Goal: Communication & Community: Answer question/provide support

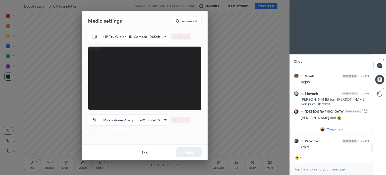
scroll to position [673, 0]
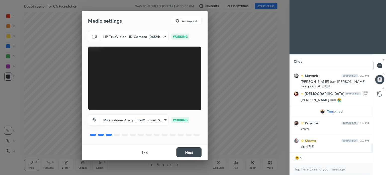
click at [185, 146] on div "1 / 4 Next" at bounding box center [145, 152] width 126 height 16
click at [186, 148] on button "Next" at bounding box center [188, 152] width 25 height 10
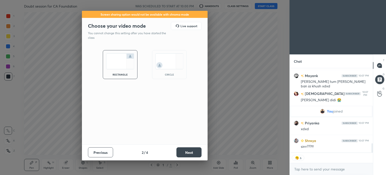
click at [186, 148] on button "Next" at bounding box center [188, 152] width 25 height 10
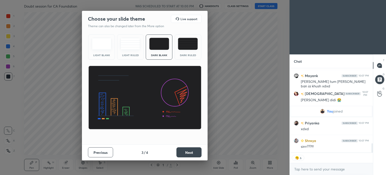
click at [186, 148] on button "Next" at bounding box center [188, 152] width 25 height 10
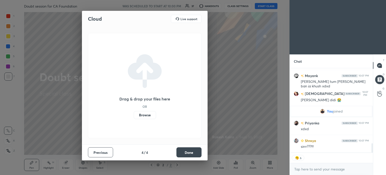
click at [186, 148] on button "Done" at bounding box center [188, 152] width 25 height 10
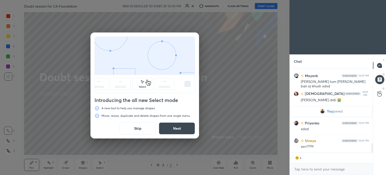
click at [135, 130] on button "Skip" at bounding box center [138, 128] width 36 height 12
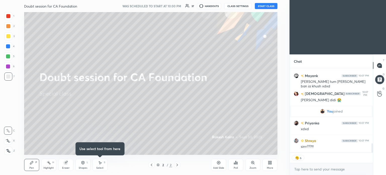
click at [269, 12] on div "Doubt session for CA Foundation WAS SCHEDULED TO START AT 10:00 PM 37 HANDOUTS …" at bounding box center [150, 6] width 253 height 12
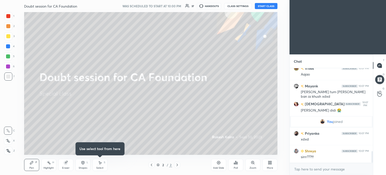
scroll to position [1, 2]
click at [268, 9] on button "START CLASS" at bounding box center [266, 6] width 23 height 6
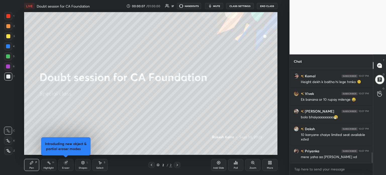
scroll to position [0, 0]
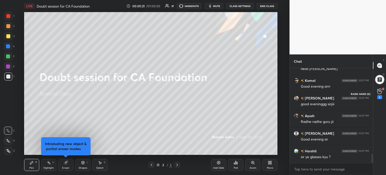
click at [380, 92] on icon at bounding box center [379, 91] width 5 height 6
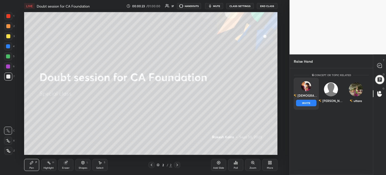
click at [311, 88] on div "[DEMOGRAPHIC_DATA] INVITE" at bounding box center [306, 94] width 25 height 32
click at [306, 101] on button "INVITE" at bounding box center [306, 102] width 20 height 7
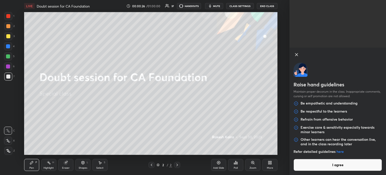
click at [330, 166] on button "I agree" at bounding box center [337, 164] width 88 height 12
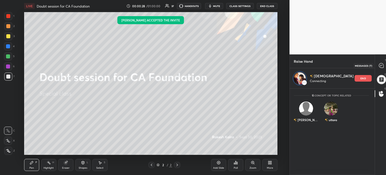
click at [379, 68] on icon at bounding box center [380, 65] width 5 height 5
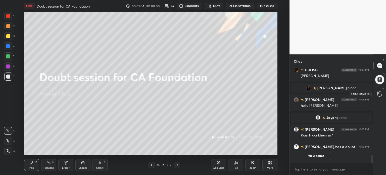
click at [381, 97] on div at bounding box center [379, 93] width 10 height 9
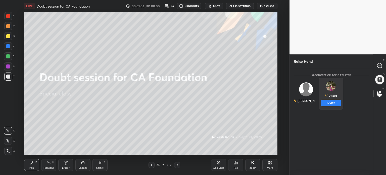
click at [330, 93] on div "uttara INVITE" at bounding box center [330, 94] width 25 height 32
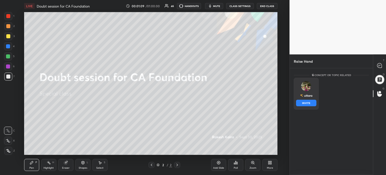
click at [311, 102] on button "INVITE" at bounding box center [306, 102] width 20 height 7
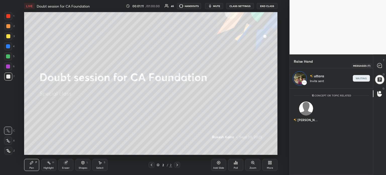
click at [382, 65] on icon at bounding box center [379, 65] width 5 height 5
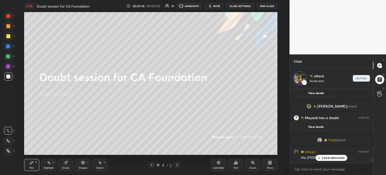
click at [330, 156] on p "2 NEW MESSAGES" at bounding box center [332, 157] width 23 height 3
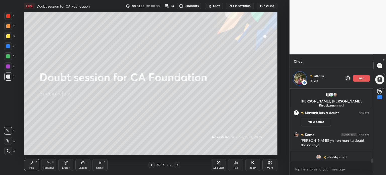
scroll to position [1145, 0]
click at [378, 94] on div "1" at bounding box center [379, 93] width 5 height 11
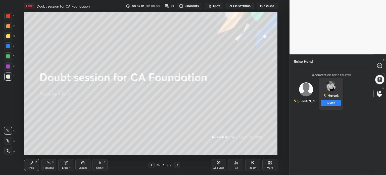
click at [330, 89] on img "grid" at bounding box center [331, 86] width 10 height 10
click at [328, 104] on button "INVITE" at bounding box center [331, 102] width 20 height 7
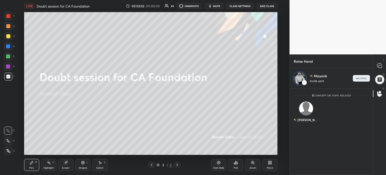
scroll to position [2, 2]
click at [378, 66] on icon at bounding box center [379, 65] width 5 height 5
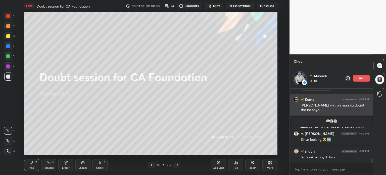
scroll to position [1278, 0]
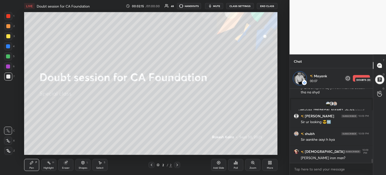
click at [378, 79] on div at bounding box center [379, 79] width 10 height 10
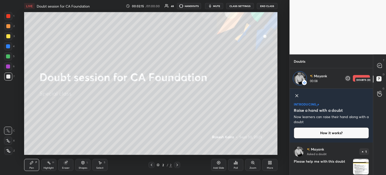
scroll to position [18, 0]
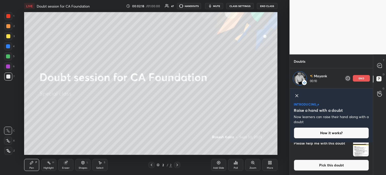
click at [296, 96] on icon at bounding box center [297, 95] width 6 height 6
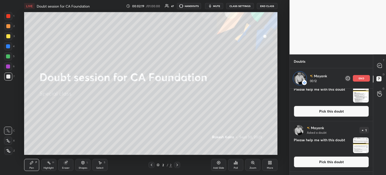
click at [355, 140] on img "grid" at bounding box center [361, 145] width 16 height 16
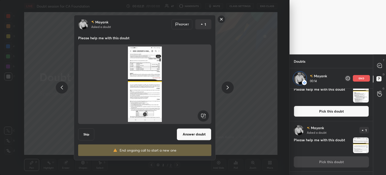
click at [191, 130] on button "Answer doubt" at bounding box center [194, 134] width 35 height 12
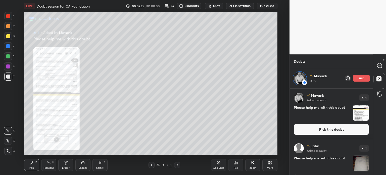
click at [251, 164] on div "Zoom" at bounding box center [252, 164] width 15 height 12
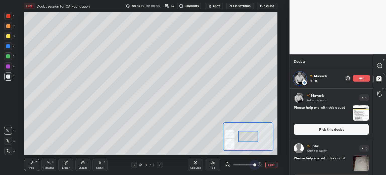
click at [251, 164] on span at bounding box center [243, 165] width 21 height 8
click at [253, 164] on span at bounding box center [254, 164] width 3 height 3
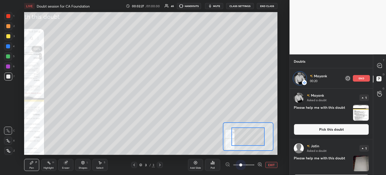
click at [207, 150] on div "LIVE Doubt session for CA Foundation 00:02:27 / 01:00:00 46 HANDOUTS mute CLASS…" at bounding box center [150, 87] width 269 height 175
click at [256, 164] on div at bounding box center [243, 164] width 37 height 6
click at [259, 163] on icon at bounding box center [259, 163] width 0 height 1
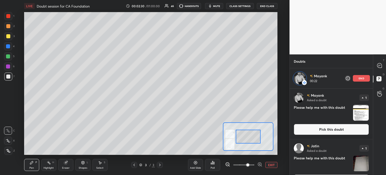
click at [259, 163] on icon at bounding box center [259, 163] width 0 height 1
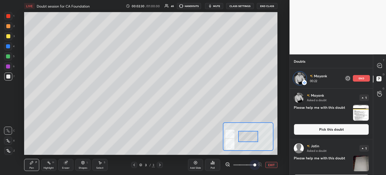
click at [256, 163] on span at bounding box center [254, 164] width 3 height 3
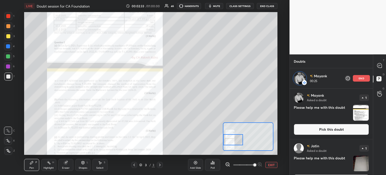
click at [215, 135] on div "Setting up your live class Poll for secs No correct answer Start poll" at bounding box center [150, 83] width 253 height 142
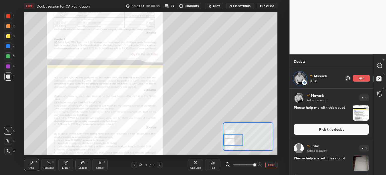
click at [360, 78] on p "end" at bounding box center [361, 78] width 6 height 3
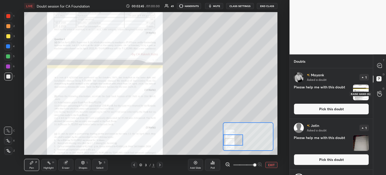
click at [379, 92] on icon at bounding box center [379, 94] width 5 height 6
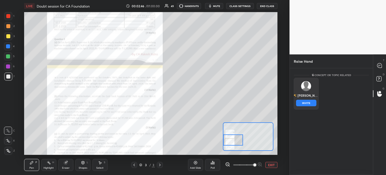
click at [307, 86] on img "grid" at bounding box center [306, 86] width 10 height 10
click at [309, 102] on button "INVITE" at bounding box center [306, 102] width 20 height 7
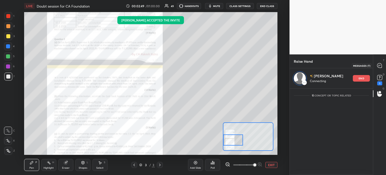
click at [381, 64] on icon at bounding box center [379, 65] width 5 height 5
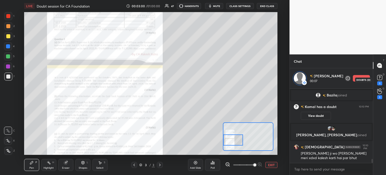
click at [380, 81] on icon at bounding box center [380, 78] width 8 height 8
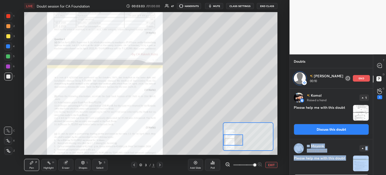
drag, startPoint x: 371, startPoint y: 124, endPoint x: 366, endPoint y: 156, distance: 32.3
click at [366, 156] on div "[PERSON_NAME] Raised a hand 1 Please help me with this doubt Discuss this doubt…" at bounding box center [331, 171] width 83 height 166
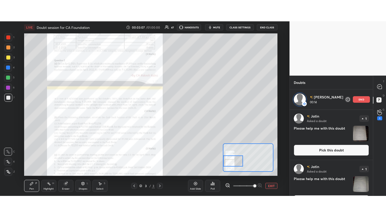
scroll to position [166, 0]
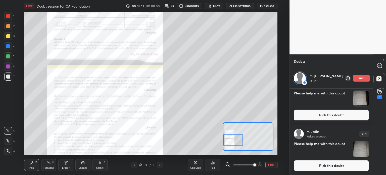
click at [274, 164] on button "EXIT" at bounding box center [271, 164] width 12 height 6
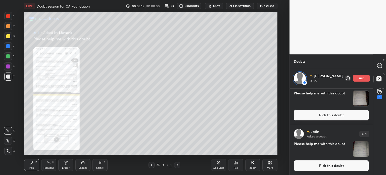
click at [274, 164] on div "More" at bounding box center [269, 164] width 15 height 12
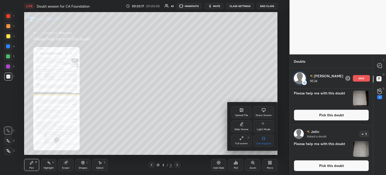
click at [239, 109] on div "Upload File" at bounding box center [241, 112] width 20 height 12
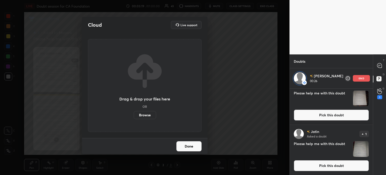
click at [142, 117] on label "Browse" at bounding box center [145, 115] width 22 height 8
click at [134, 117] on input "Browse" at bounding box center [134, 115] width 0 height 8
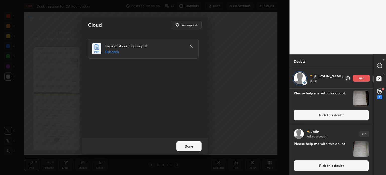
click at [189, 144] on button "Done" at bounding box center [188, 146] width 25 height 10
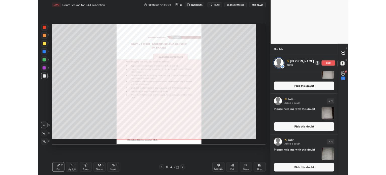
scroll to position [124, 0]
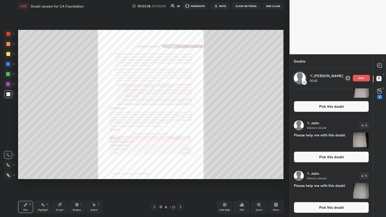
click at [257, 174] on icon at bounding box center [259, 205] width 4 height 4
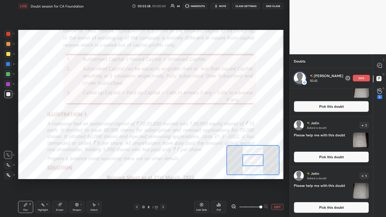
click at [259, 174] on span at bounding box center [260, 206] width 3 height 3
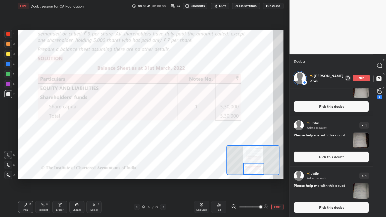
drag, startPoint x: 257, startPoint y: 162, endPoint x: 257, endPoint y: 171, distance: 9.6
click at [257, 171] on div at bounding box center [253, 169] width 21 height 12
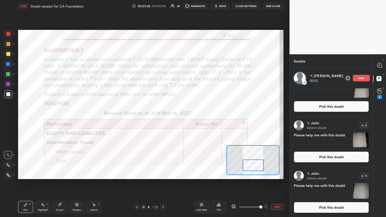
drag, startPoint x: 257, startPoint y: 171, endPoint x: 257, endPoint y: 166, distance: 4.8
click at [257, 166] on div at bounding box center [253, 165] width 21 height 12
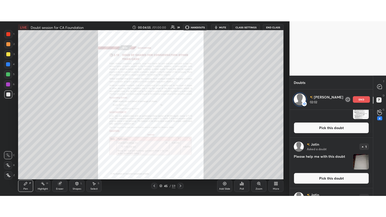
scroll to position [2, 2]
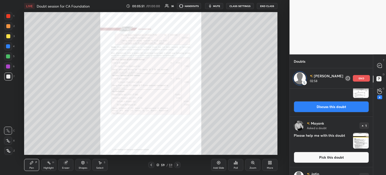
click at [269, 166] on div "More" at bounding box center [270, 167] width 6 height 3
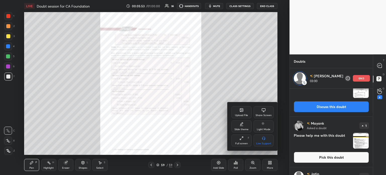
click at [242, 118] on div "Upload File" at bounding box center [241, 112] width 20 height 12
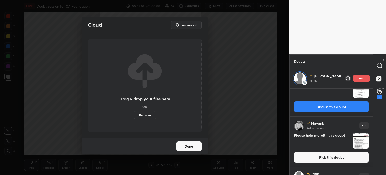
click at [147, 115] on label "Browse" at bounding box center [145, 115] width 22 height 8
click at [134, 115] on input "Browse" at bounding box center [134, 115] width 0 height 8
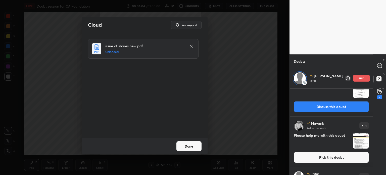
click at [194, 148] on button "Done" at bounding box center [188, 146] width 25 height 10
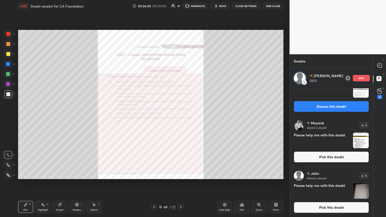
scroll to position [127, 82]
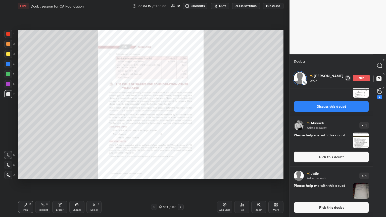
click at [262, 174] on div "Zoom" at bounding box center [258, 207] width 15 height 12
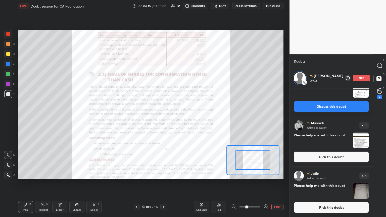
click at [262, 174] on div at bounding box center [249, 207] width 37 height 6
click at [268, 174] on div "EXIT" at bounding box center [257, 207] width 52 height 6
drag, startPoint x: 268, startPoint y: 204, endPoint x: 266, endPoint y: 207, distance: 3.2
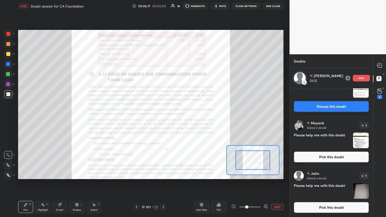
click at [266, 174] on div "EXIT" at bounding box center [257, 207] width 52 height 6
click at [266, 174] on icon at bounding box center [265, 206] width 5 height 5
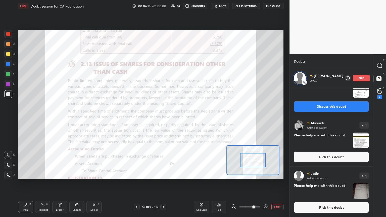
click at [266, 174] on icon at bounding box center [265, 206] width 5 height 5
click at [266, 174] on div at bounding box center [249, 207] width 37 height 6
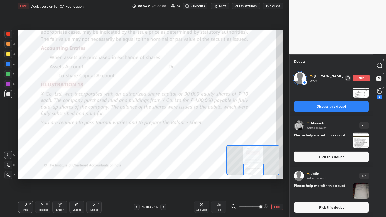
drag, startPoint x: 256, startPoint y: 158, endPoint x: 256, endPoint y: 168, distance: 10.3
click at [256, 168] on div at bounding box center [253, 169] width 21 height 12
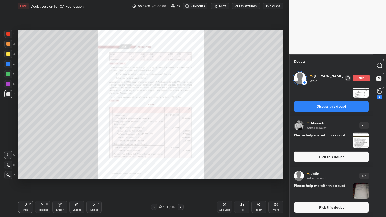
click at [259, 174] on icon at bounding box center [259, 205] width 4 height 4
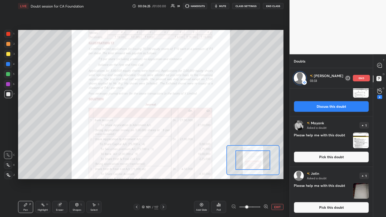
click at [259, 174] on span at bounding box center [249, 207] width 21 height 8
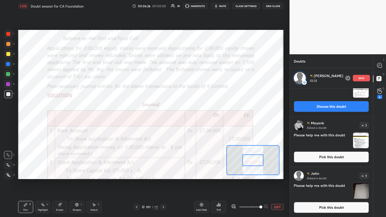
click at [259, 174] on span at bounding box center [260, 206] width 3 height 3
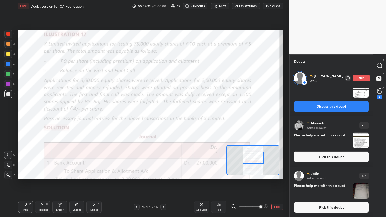
click at [252, 157] on div at bounding box center [253, 158] width 21 height 12
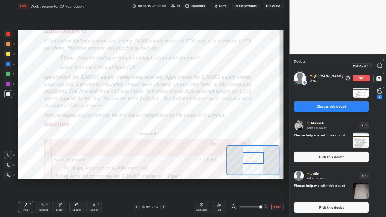
click at [380, 63] on icon at bounding box center [379, 65] width 5 height 5
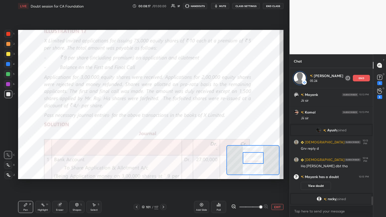
scroll to position [1488, 0]
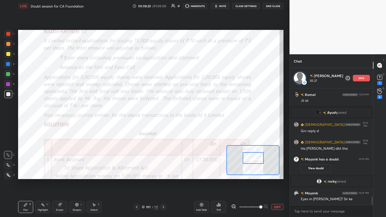
click at [275, 174] on button "EXIT" at bounding box center [277, 207] width 12 height 6
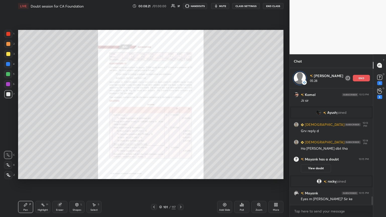
click at [275, 174] on div "More" at bounding box center [276, 210] width 6 height 3
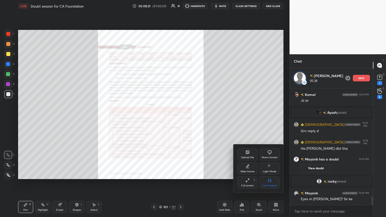
click at [247, 170] on div "Slide theme" at bounding box center [247, 171] width 14 height 3
click at [270, 167] on rect at bounding box center [270, 167] width 4 height 0
click at [275, 174] on div at bounding box center [193, 108] width 386 height 217
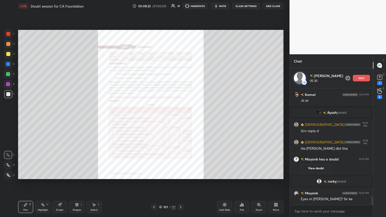
click at [223, 174] on icon at bounding box center [224, 205] width 4 height 4
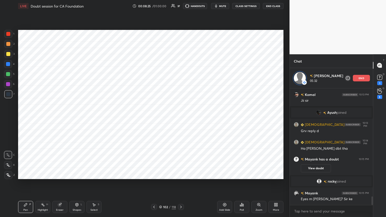
click at [11, 174] on div at bounding box center [8, 175] width 8 height 8
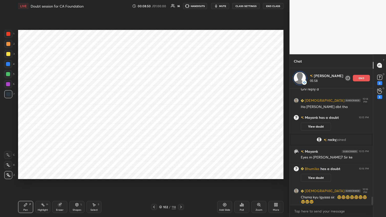
scroll to position [1511, 0]
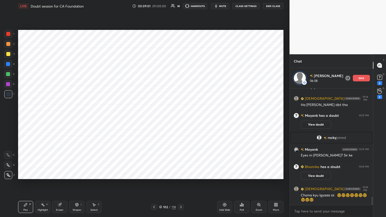
click at [9, 66] on div at bounding box center [8, 64] width 4 height 4
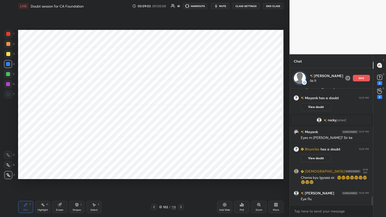
scroll to position [1546, 0]
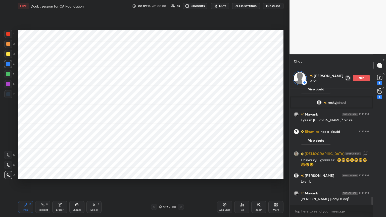
click at [8, 92] on div at bounding box center [8, 94] width 4 height 4
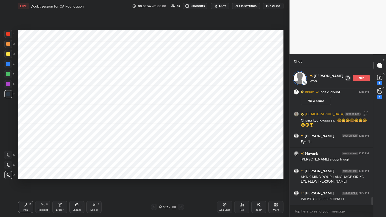
scroll to position [1604, 0]
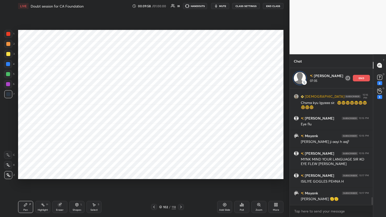
click at [145, 174] on div "Setting up your live class Poll for secs No correct answer Start poll" at bounding box center [150, 104] width 269 height 185
click at [10, 63] on div at bounding box center [8, 64] width 4 height 4
click at [7, 93] on div at bounding box center [8, 94] width 4 height 4
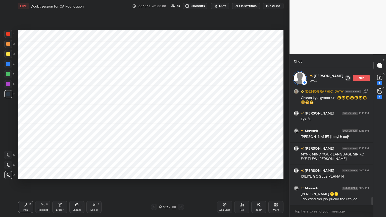
click at [219, 174] on div "Add Slide" at bounding box center [224, 207] width 15 height 12
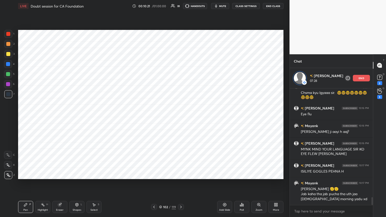
click at [217, 174] on div "Add Slide" at bounding box center [224, 207] width 15 height 12
click at [229, 174] on div "Add Slide" at bounding box center [224, 207] width 15 height 12
click at [209, 174] on div "Setting up your live class Poll for secs No correct answer Start poll" at bounding box center [150, 104] width 269 height 185
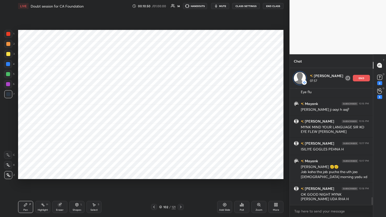
click at [8, 64] on div at bounding box center [8, 64] width 4 height 4
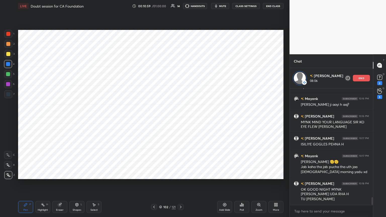
click at [11, 93] on div at bounding box center [8, 94] width 8 height 8
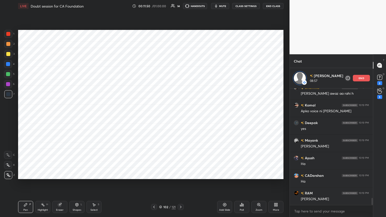
scroll to position [1842, 0]
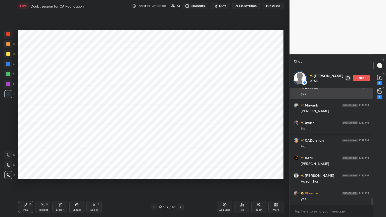
click at [366, 77] on div "end" at bounding box center [361, 78] width 17 height 7
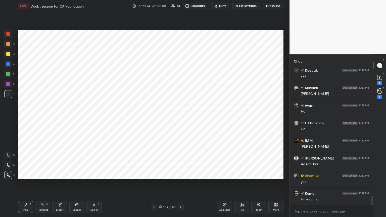
scroll to position [1857, 0]
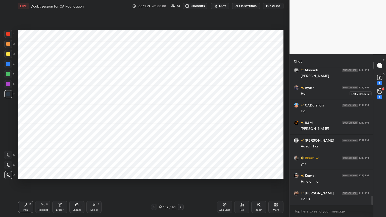
click at [380, 92] on icon at bounding box center [379, 91] width 5 height 6
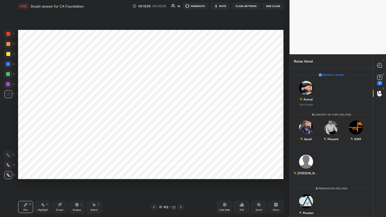
scroll to position [8, 0]
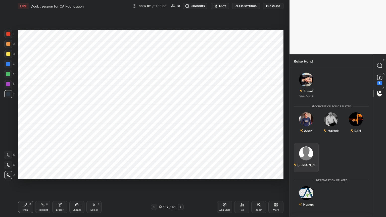
click at [307, 154] on img "grid" at bounding box center [306, 153] width 14 height 14
click at [308, 169] on button "INVITE" at bounding box center [306, 168] width 20 height 7
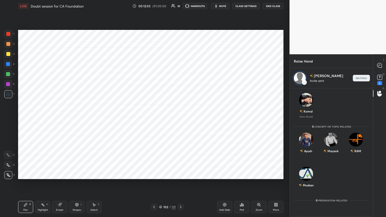
scroll to position [127, 82]
click at [378, 65] on icon at bounding box center [379, 65] width 5 height 5
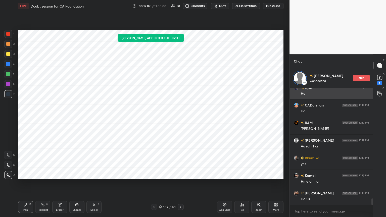
scroll to position [1989, 0]
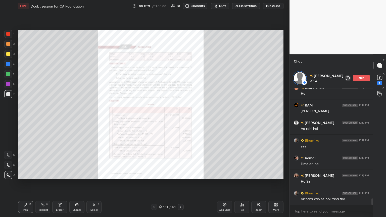
click at [258, 174] on div "Zoom" at bounding box center [258, 207] width 15 height 12
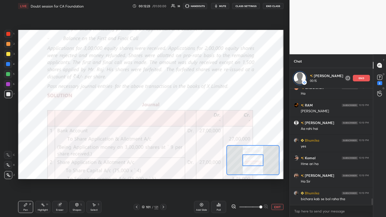
click at [9, 87] on div at bounding box center [8, 84] width 8 height 8
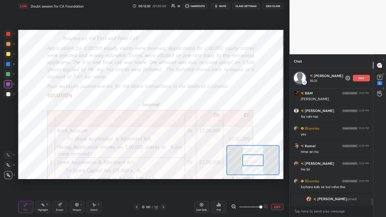
click at [11, 157] on div at bounding box center [8, 155] width 8 height 8
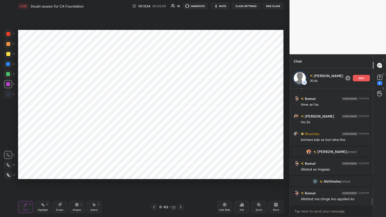
scroll to position [1861, 0]
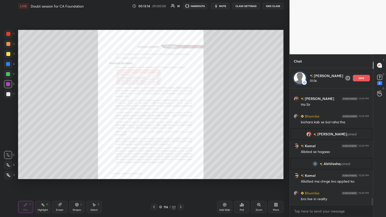
click at [259, 174] on icon at bounding box center [258, 204] width 3 height 3
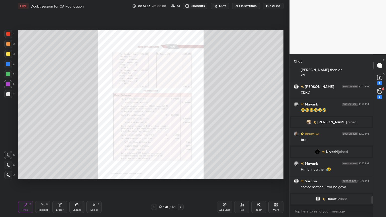
scroll to position [1999, 0]
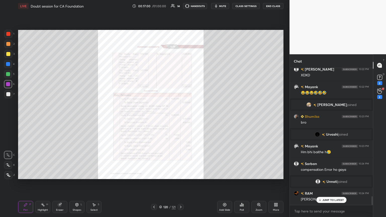
click at [381, 92] on icon at bounding box center [379, 91] width 5 height 6
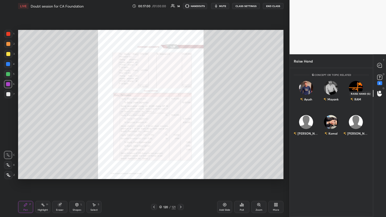
scroll to position [147, 82]
click at [352, 124] on img "grid" at bounding box center [356, 122] width 14 height 14
click at [353, 139] on button "INVITE" at bounding box center [355, 137] width 20 height 7
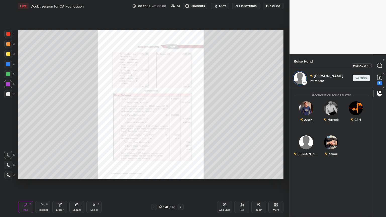
click at [381, 65] on icon at bounding box center [379, 65] width 5 height 5
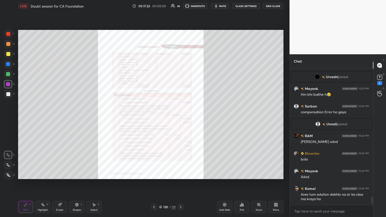
scroll to position [2150, 0]
click at [378, 91] on icon at bounding box center [379, 91] width 5 height 6
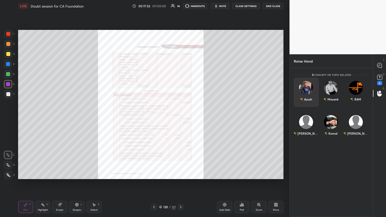
click at [305, 90] on img "grid" at bounding box center [306, 88] width 14 height 14
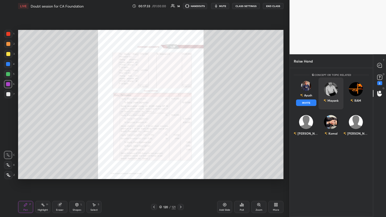
click at [308, 102] on button "INVITE" at bounding box center [306, 102] width 20 height 7
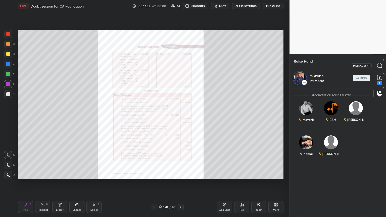
click at [379, 65] on icon at bounding box center [379, 65] width 2 height 0
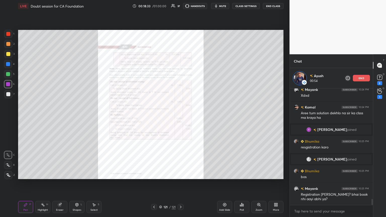
scroll to position [2161, 0]
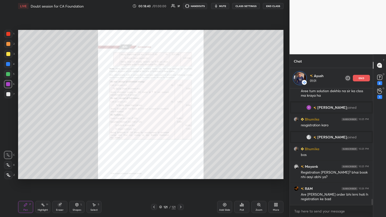
click at [361, 79] on p "end" at bounding box center [361, 78] width 6 height 3
click at [380, 93] on icon at bounding box center [379, 91] width 5 height 6
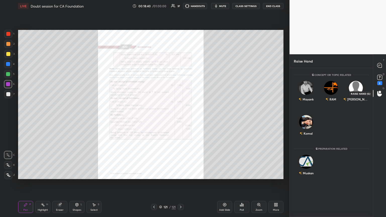
scroll to position [147, 82]
click at [308, 91] on div "Mayank" at bounding box center [306, 92] width 25 height 29
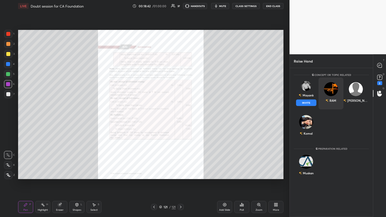
click at [310, 105] on button "INVITE" at bounding box center [306, 102] width 20 height 7
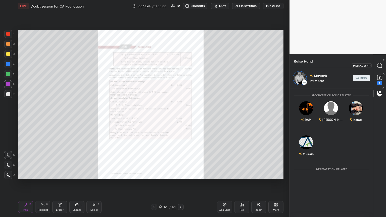
click at [379, 65] on icon at bounding box center [379, 65] width 5 height 5
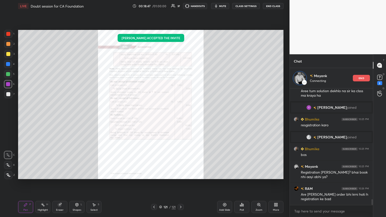
scroll to position [2267, 0]
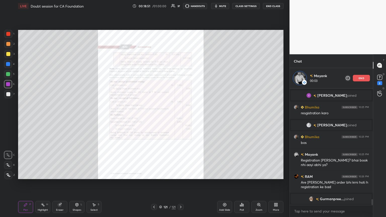
click at [383, 76] on div "2" at bounding box center [379, 79] width 10 height 9
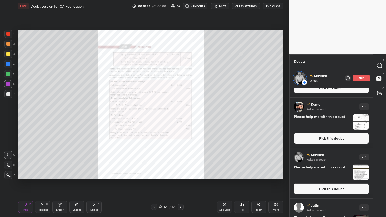
scroll to position [186, 0]
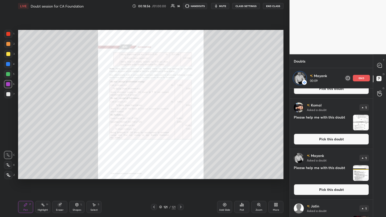
click at [362, 173] on img "grid" at bounding box center [361, 173] width 16 height 16
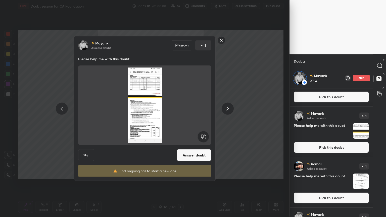
scroll to position [117, 0]
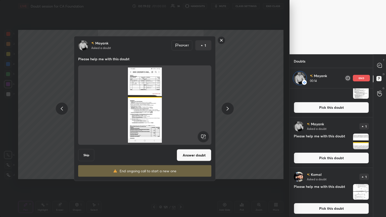
click at [360, 142] on img "grid" at bounding box center [361, 142] width 16 height 16
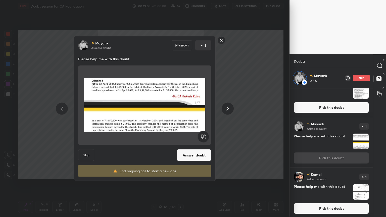
click at [198, 156] on button "Answer doubt" at bounding box center [194, 155] width 35 height 12
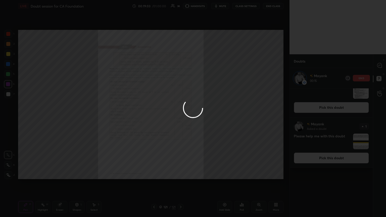
scroll to position [0, 0]
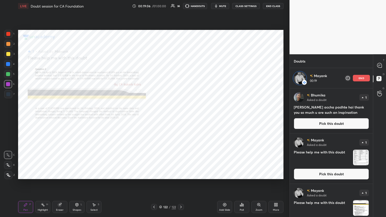
click at [258, 174] on div "Zoom" at bounding box center [258, 207] width 15 height 12
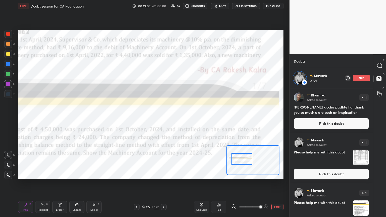
click at [233, 174] on icon at bounding box center [233, 206] width 5 height 5
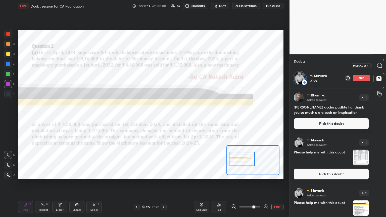
click at [384, 64] on div at bounding box center [379, 65] width 10 height 9
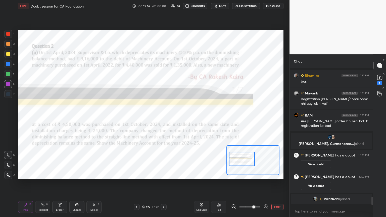
scroll to position [2185, 0]
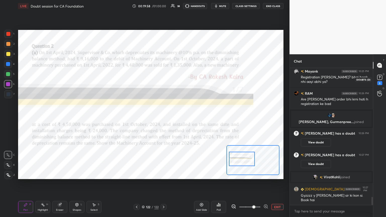
click at [378, 93] on icon at bounding box center [379, 94] width 5 height 6
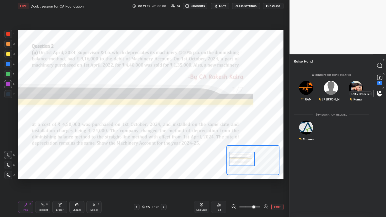
scroll to position [147, 82]
click at [380, 67] on icon at bounding box center [379, 65] width 5 height 5
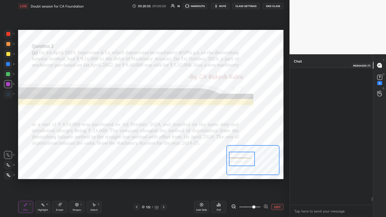
scroll to position [135, 82]
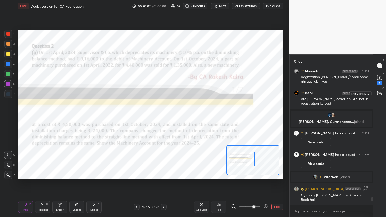
click at [376, 91] on div at bounding box center [379, 93] width 10 height 9
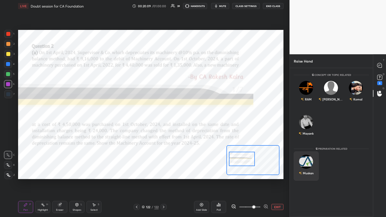
click at [308, 167] on div "Muskan" at bounding box center [306, 165] width 25 height 29
click at [364, 139] on div "Mayank" at bounding box center [331, 126] width 75 height 29
click at [305, 129] on div "Mayank" at bounding box center [305, 133] width 15 height 9
click at [307, 138] on button "INVITE" at bounding box center [306, 137] width 20 height 7
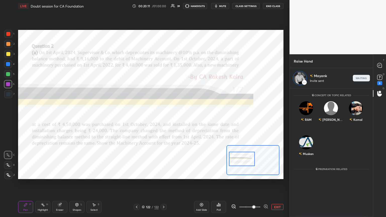
scroll to position [127, 82]
click at [377, 65] on icon at bounding box center [379, 65] width 5 height 5
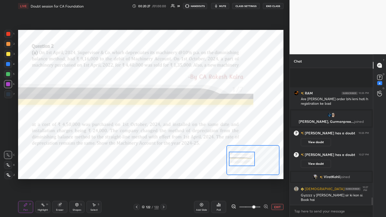
scroll to position [2327, 0]
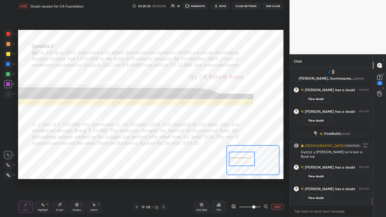
click at [379, 93] on icon at bounding box center [379, 94] width 5 height 6
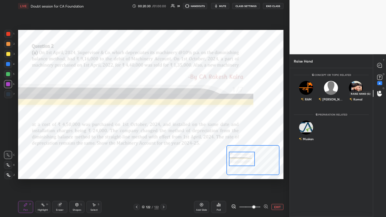
scroll to position [147, 82]
click at [311, 91] on div "RAM" at bounding box center [306, 92] width 25 height 29
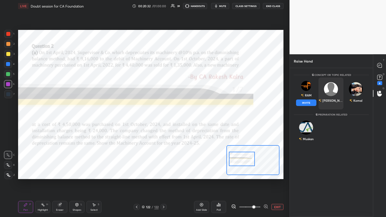
click at [308, 102] on button "INVITE" at bounding box center [306, 102] width 20 height 7
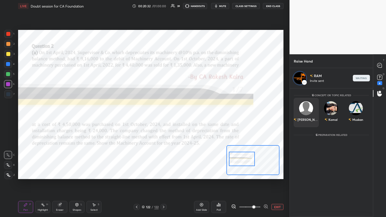
scroll to position [127, 82]
click at [382, 65] on div at bounding box center [379, 65] width 10 height 9
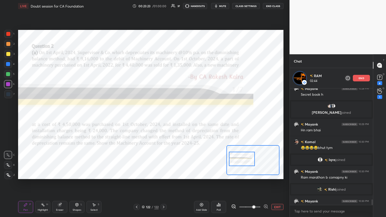
scroll to position [2340, 0]
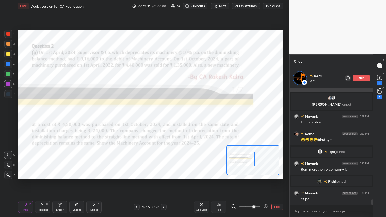
click at [362, 79] on p "end" at bounding box center [361, 78] width 6 height 3
click at [378, 95] on div "1" at bounding box center [379, 97] width 5 height 4
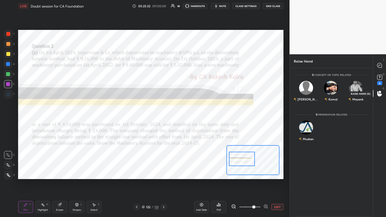
scroll to position [147, 82]
click at [310, 89] on div "[PERSON_NAME]" at bounding box center [306, 92] width 25 height 29
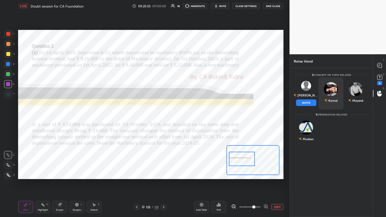
click at [310, 102] on button "INVITE" at bounding box center [306, 102] width 20 height 7
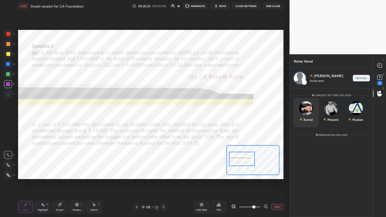
scroll to position [127, 82]
click at [378, 65] on icon at bounding box center [379, 65] width 5 height 5
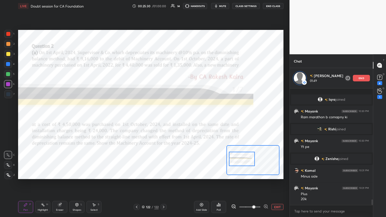
scroll to position [2410, 0]
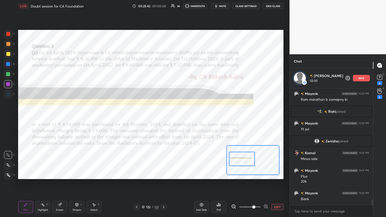
click at [362, 78] on p "end" at bounding box center [361, 78] width 6 height 3
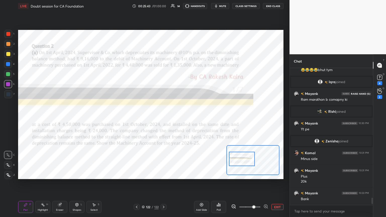
click at [380, 95] on div "2" at bounding box center [379, 97] width 5 height 4
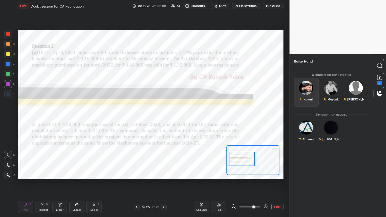
click at [310, 89] on img "grid" at bounding box center [306, 88] width 14 height 14
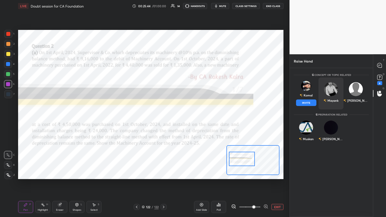
click at [309, 102] on button "INVITE" at bounding box center [306, 102] width 20 height 7
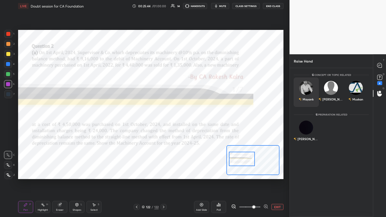
scroll to position [127, 82]
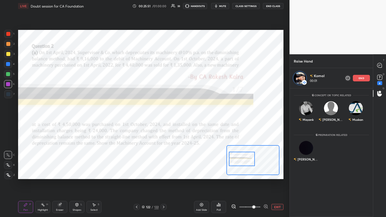
click at [379, 65] on icon at bounding box center [379, 65] width 5 height 5
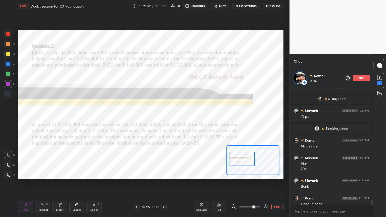
scroll to position [2522, 0]
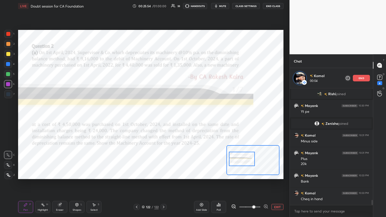
click at [379, 78] on rect at bounding box center [379, 77] width 5 height 5
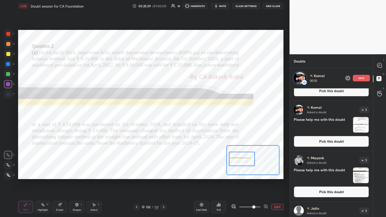
scroll to position [337, 0]
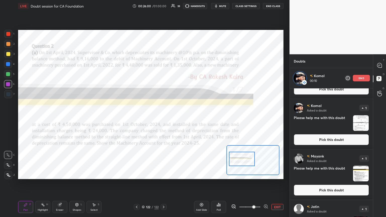
click at [360, 124] on img "grid" at bounding box center [361, 123] width 16 height 16
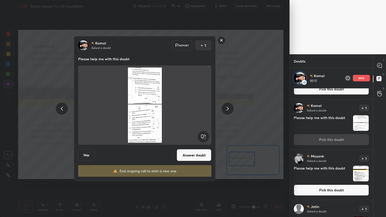
click at [276, 129] on div "[PERSON_NAME] Asked a doubt Report 1 Please help me with this doubt Skip Answer…" at bounding box center [144, 108] width 289 height 217
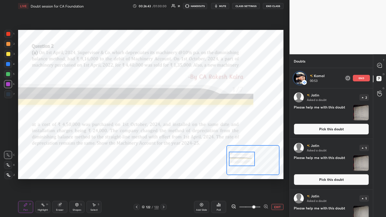
scroll to position [147, 82]
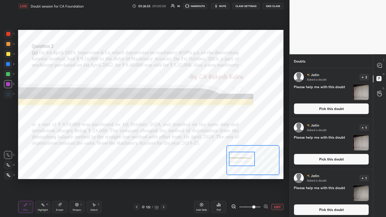
click at [382, 65] on icon at bounding box center [379, 65] width 5 height 5
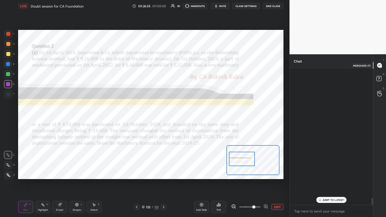
scroll to position [135, 82]
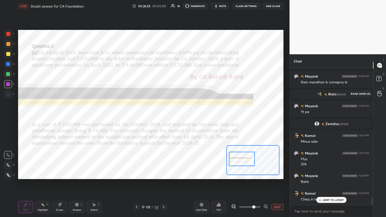
click at [380, 91] on icon at bounding box center [379, 94] width 5 height 6
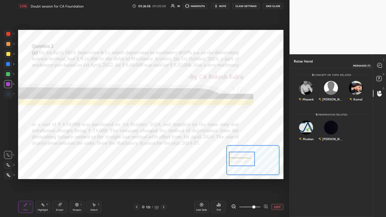
click at [382, 64] on icon at bounding box center [379, 65] width 5 height 5
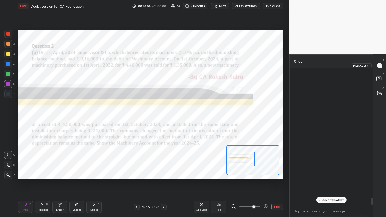
scroll to position [135, 82]
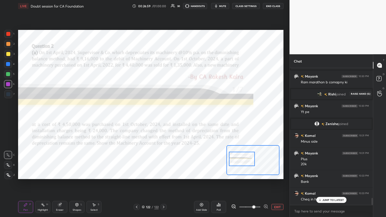
click at [381, 91] on circle at bounding box center [380, 92] width 2 height 2
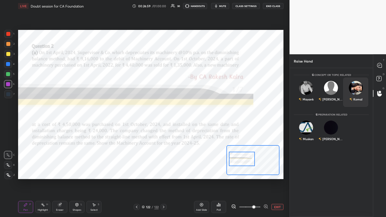
click at [357, 91] on div "Komal" at bounding box center [355, 92] width 25 height 29
click at [358, 102] on button "INVITE" at bounding box center [355, 102] width 20 height 7
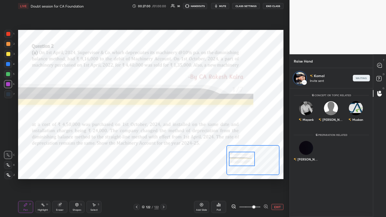
scroll to position [127, 82]
click at [378, 64] on icon at bounding box center [379, 65] width 5 height 5
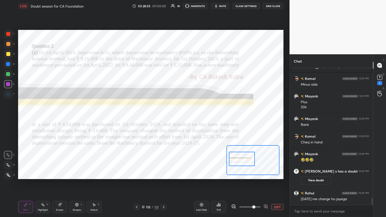
scroll to position [2424, 0]
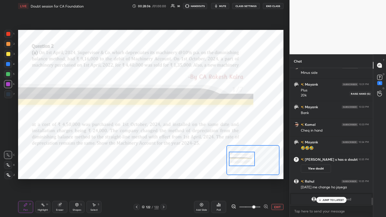
click at [377, 93] on icon at bounding box center [379, 94] width 5 height 6
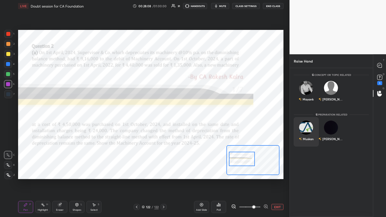
click at [306, 128] on img "grid" at bounding box center [306, 128] width 14 height 14
click at [309, 143] on button "INVITE" at bounding box center [306, 142] width 20 height 7
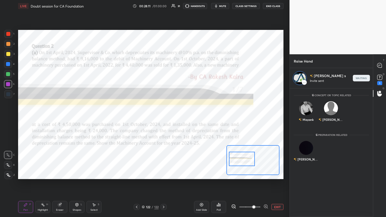
click at [376, 67] on div at bounding box center [379, 65] width 10 height 9
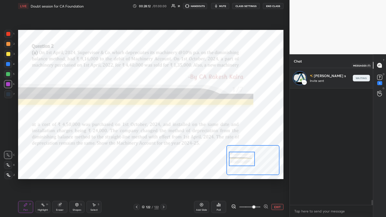
scroll to position [115, 82]
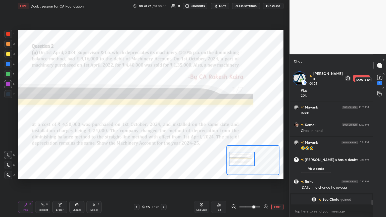
click at [379, 78] on rect at bounding box center [379, 77] width 5 height 5
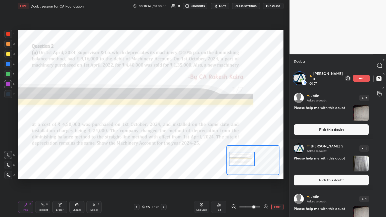
click at [359, 164] on img "grid" at bounding box center [361, 164] width 16 height 16
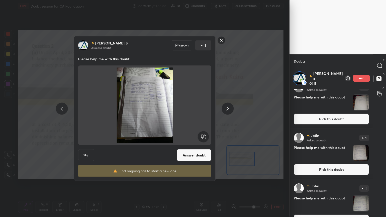
scroll to position [522, 0]
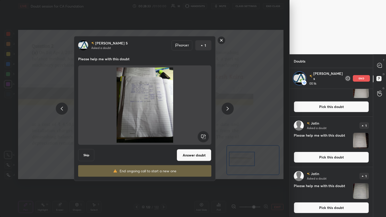
click at [252, 139] on div "[PERSON_NAME] S Asked a doubt Report 1 Please help me with this doubt Skip Answ…" at bounding box center [144, 108] width 289 height 217
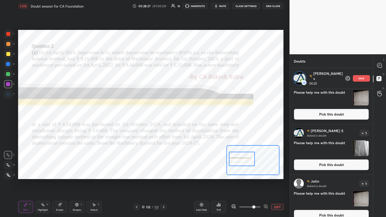
scroll to position [17, 0]
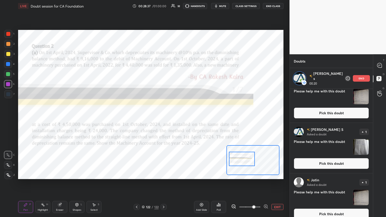
click at [362, 147] on img "grid" at bounding box center [361, 147] width 16 height 16
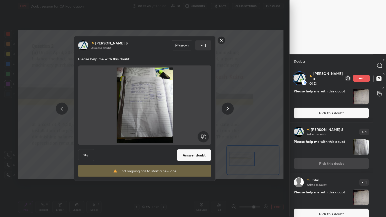
click at [201, 153] on button "Answer doubt" at bounding box center [194, 155] width 35 height 12
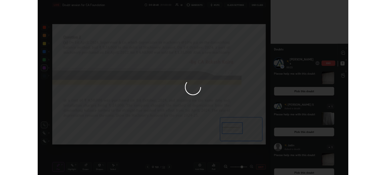
scroll to position [0, 0]
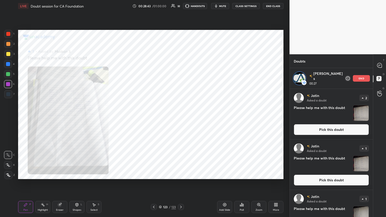
click at [259, 174] on div "Zoom" at bounding box center [258, 207] width 15 height 12
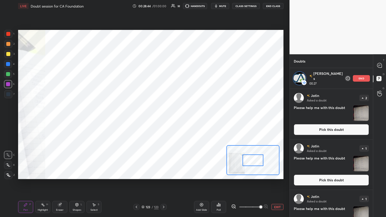
click at [260, 174] on span at bounding box center [260, 206] width 3 height 3
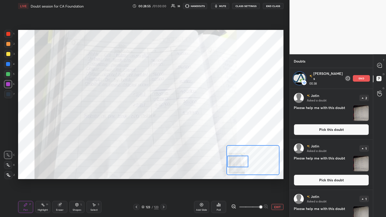
click at [280, 174] on button "EXIT" at bounding box center [277, 207] width 12 height 6
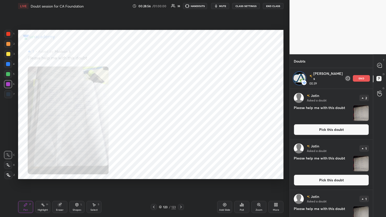
click at [280, 174] on div "More" at bounding box center [275, 207] width 15 height 12
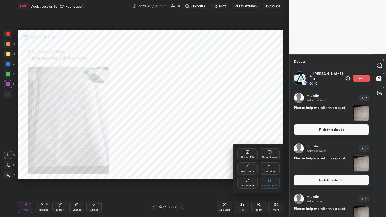
click at [243, 150] on div "Upload File Share Screen Slide theme Light Mode Full screen F Live Support" at bounding box center [193, 108] width 386 height 217
click at [243, 150] on div "Upload File" at bounding box center [247, 154] width 20 height 12
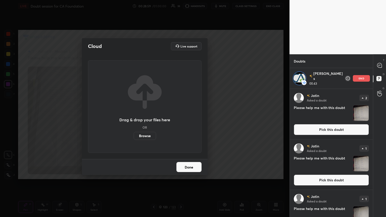
click at [151, 133] on label "Browse" at bounding box center [145, 136] width 22 height 8
click at [134, 133] on input "Browse" at bounding box center [134, 136] width 0 height 8
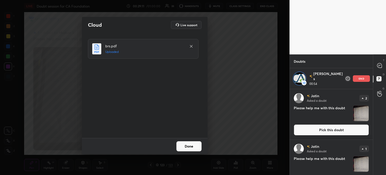
click at [189, 143] on button "Done" at bounding box center [188, 146] width 25 height 10
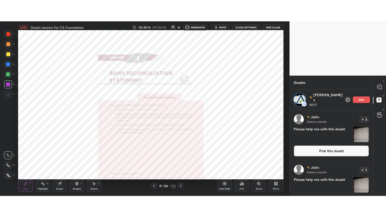
scroll to position [127, 82]
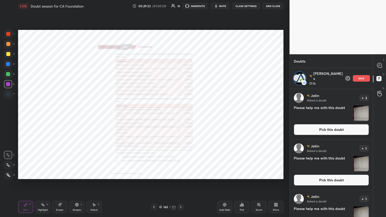
click at [260, 174] on icon at bounding box center [259, 205] width 4 height 4
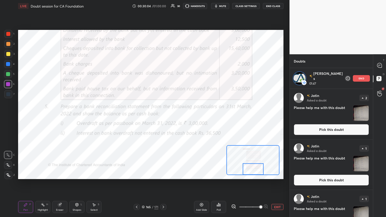
click at [381, 67] on icon at bounding box center [379, 65] width 5 height 5
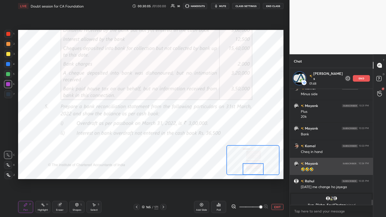
scroll to position [2514, 0]
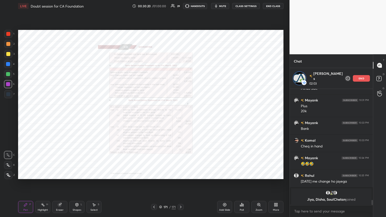
click at [257, 174] on div "Zoom" at bounding box center [258, 210] width 7 height 3
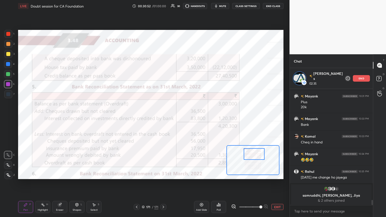
scroll to position [2451, 0]
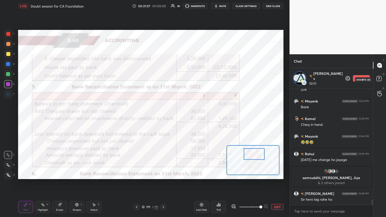
click at [381, 79] on rect at bounding box center [378, 78] width 5 height 5
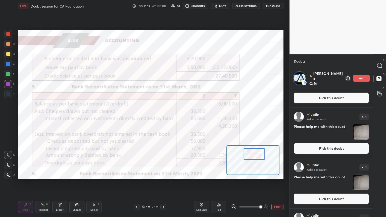
scroll to position [0, 0]
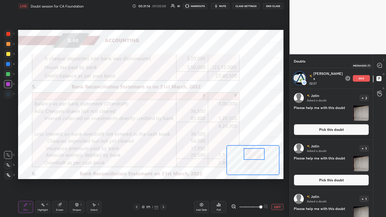
click at [381, 65] on icon at bounding box center [379, 65] width 5 height 5
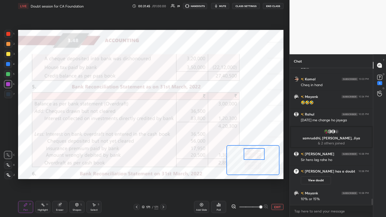
scroll to position [2437, 0]
click at [379, 94] on icon at bounding box center [379, 94] width 5 height 6
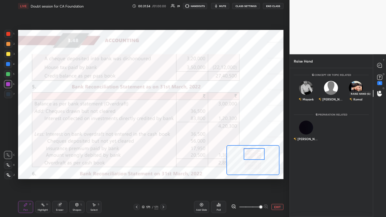
scroll to position [147, 82]
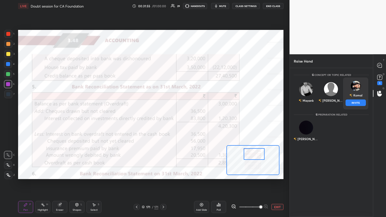
click at [358, 91] on div "[PERSON_NAME] INVITE" at bounding box center [355, 94] width 25 height 32
click at [356, 103] on button "INVITE" at bounding box center [355, 102] width 20 height 7
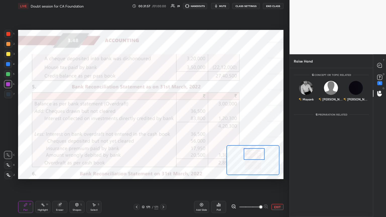
scroll to position [127, 82]
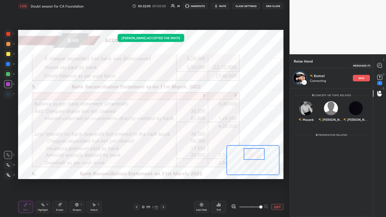
click at [381, 65] on icon at bounding box center [379, 65] width 5 height 5
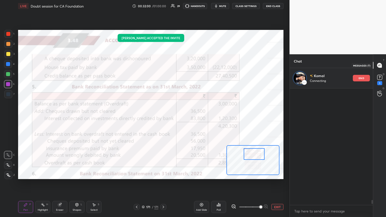
scroll to position [115, 82]
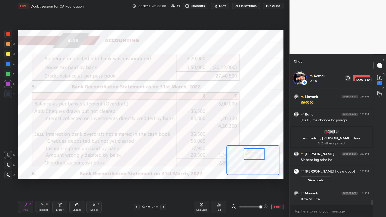
click at [382, 77] on icon at bounding box center [380, 78] width 8 height 8
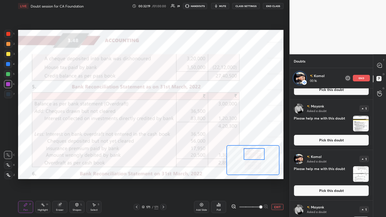
scroll to position [337, 0]
click at [359, 174] on img "grid" at bounding box center [361, 174] width 16 height 16
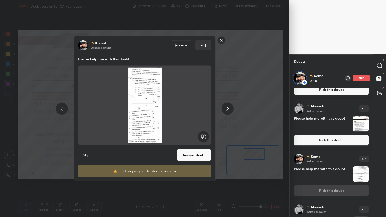
click at [197, 152] on button "Answer doubt" at bounding box center [194, 155] width 35 height 12
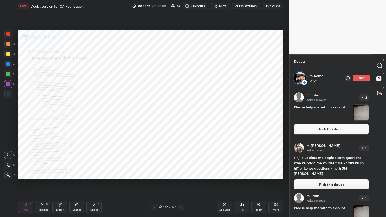
click at [381, 65] on icon at bounding box center [379, 65] width 5 height 5
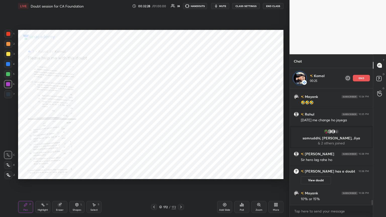
scroll to position [2539, 0]
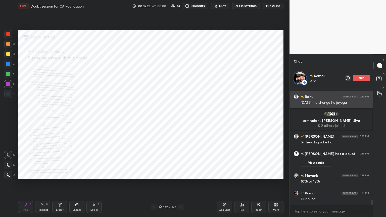
click at [259, 174] on div "Zoom" at bounding box center [258, 207] width 15 height 12
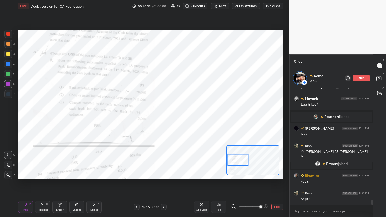
scroll to position [2539, 0]
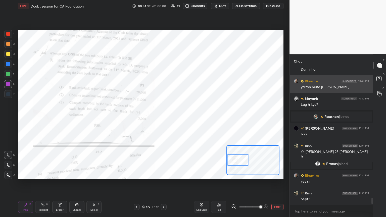
click at [362, 78] on div "[PERSON_NAME] 10:40 PM ya toh mute [PERSON_NAME]" at bounding box center [331, 83] width 83 height 17
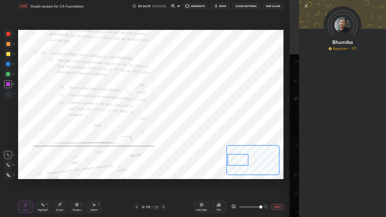
click at [381, 95] on div "[PERSON_NAME] Beginner • 371" at bounding box center [342, 108] width 87 height 217
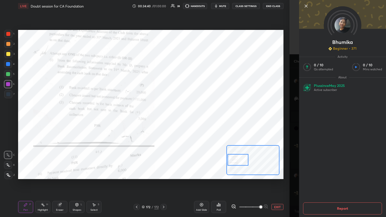
click at [284, 108] on div "Setting up your live class Poll for secs No correct answer Start poll" at bounding box center [150, 104] width 269 height 185
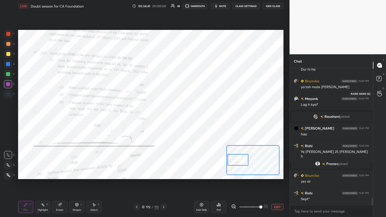
click at [377, 92] on icon at bounding box center [379, 93] width 5 height 5
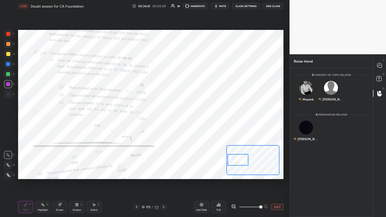
scroll to position [147, 82]
click at [307, 130] on img "grid" at bounding box center [306, 128] width 14 height 14
click at [310, 140] on button "INVITE" at bounding box center [306, 142] width 20 height 7
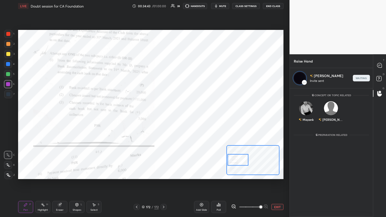
scroll to position [127, 82]
click at [332, 154] on div "Concept or Topic related [PERSON_NAME] Preparation related" at bounding box center [331, 129] width 83 height 83
click at [377, 64] on icon at bounding box center [379, 65] width 5 height 5
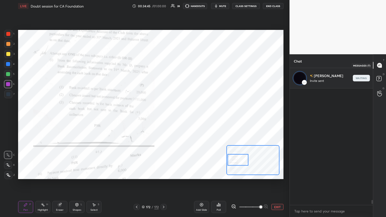
scroll to position [115, 82]
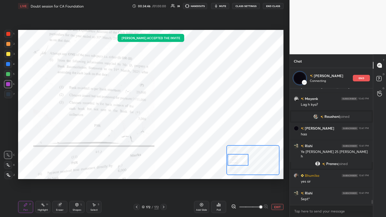
click at [378, 76] on icon at bounding box center [379, 79] width 9 height 9
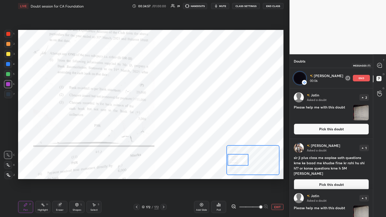
click at [380, 64] on icon at bounding box center [379, 65] width 5 height 5
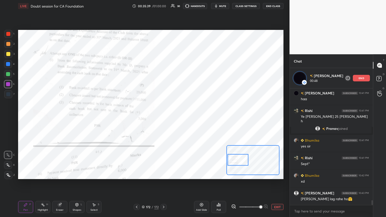
scroll to position [2706, 0]
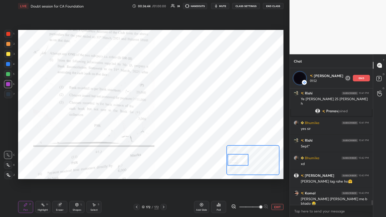
click at [368, 77] on div "end" at bounding box center [361, 78] width 17 height 7
click at [377, 94] on icon at bounding box center [379, 94] width 5 height 6
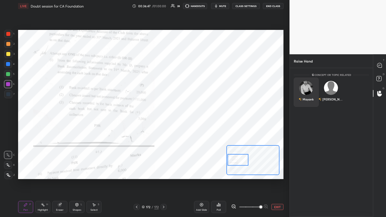
click at [308, 89] on img "grid" at bounding box center [306, 88] width 14 height 14
click at [310, 101] on button "INVITE" at bounding box center [306, 102] width 20 height 7
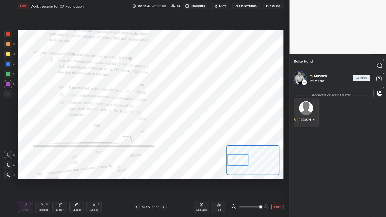
scroll to position [127, 82]
click at [381, 64] on icon at bounding box center [379, 65] width 5 height 5
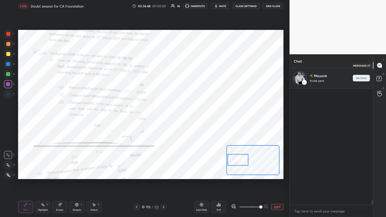
scroll to position [115, 82]
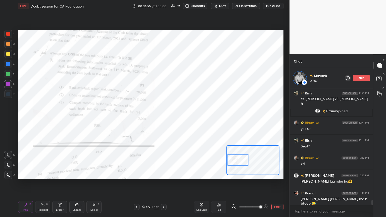
click at [382, 79] on icon at bounding box center [379, 79] width 9 height 9
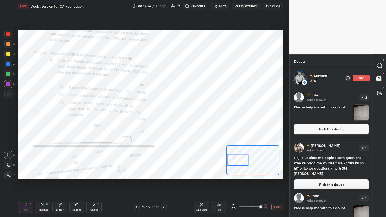
click at [349, 174] on div "[PERSON_NAME] Asked a doubt 1 Please help me with this doubt Pick this doubt" at bounding box center [331, 214] width 83 height 50
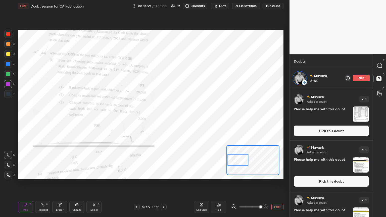
scroll to position [292, 0]
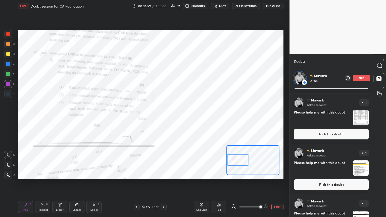
click at [349, 165] on h4 "Please help me with this doubt" at bounding box center [322, 168] width 57 height 16
click at [361, 116] on img "grid" at bounding box center [361, 118] width 16 height 16
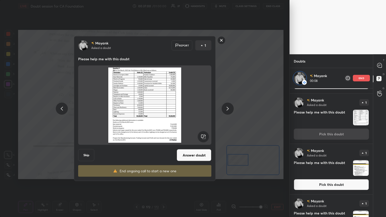
click at [198, 153] on button "Answer doubt" at bounding box center [194, 155] width 35 height 12
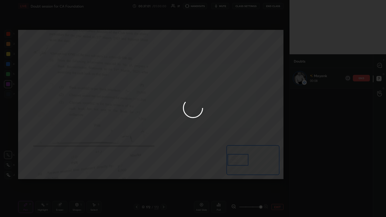
scroll to position [0, 0]
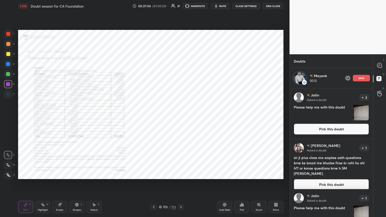
click at [257, 174] on div "Zoom" at bounding box center [258, 210] width 7 height 3
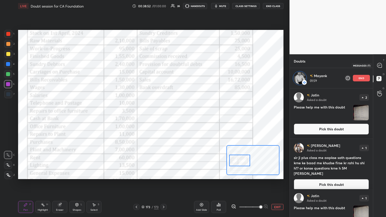
click at [379, 65] on icon at bounding box center [379, 65] width 2 height 0
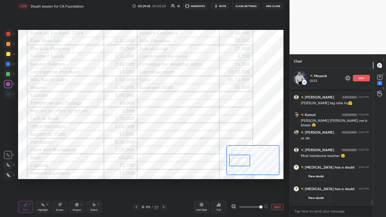
scroll to position [2656, 0]
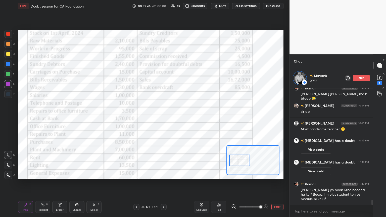
click at [380, 92] on circle at bounding box center [380, 92] width 2 height 2
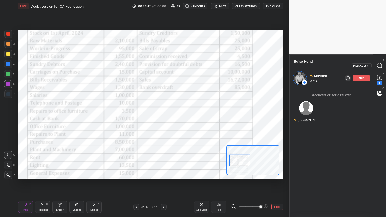
click at [381, 60] on div "T Messages (T)" at bounding box center [379, 65] width 13 height 14
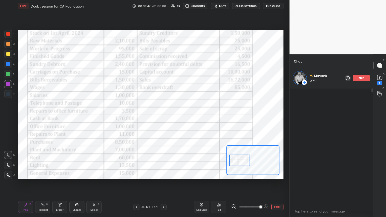
scroll to position [115, 82]
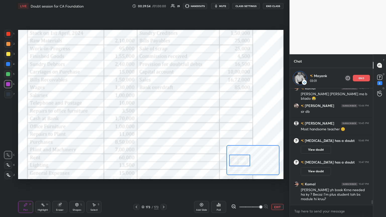
click at [364, 78] on div "end" at bounding box center [361, 78] width 17 height 7
click at [378, 78] on rect at bounding box center [379, 77] width 5 height 5
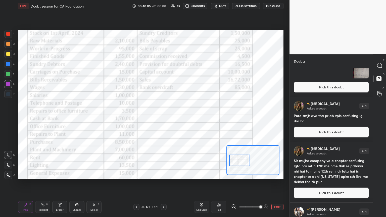
scroll to position [0, 0]
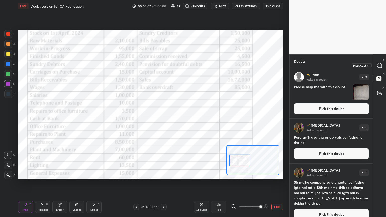
click at [379, 65] on icon at bounding box center [379, 65] width 5 height 5
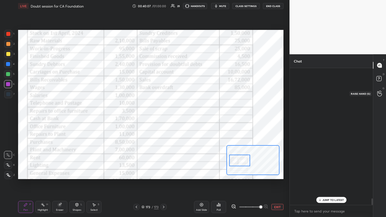
scroll to position [135, 82]
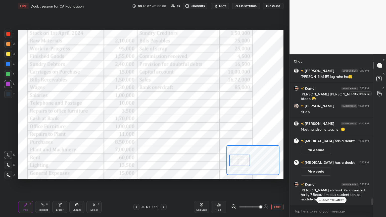
click at [378, 91] on icon at bounding box center [379, 94] width 5 height 6
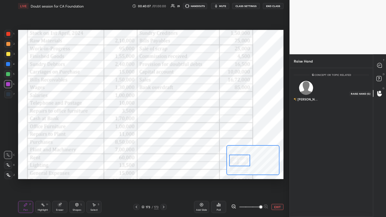
scroll to position [147, 82]
click at [308, 88] on img "grid" at bounding box center [306, 88] width 14 height 14
click at [310, 100] on button "INVITE" at bounding box center [306, 102] width 20 height 7
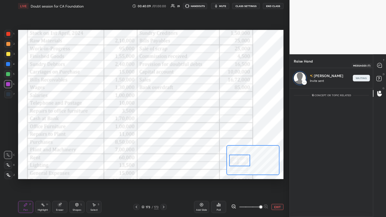
click at [381, 61] on div at bounding box center [379, 65] width 10 height 9
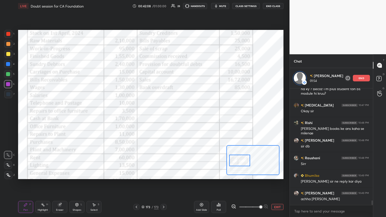
scroll to position [2867, 0]
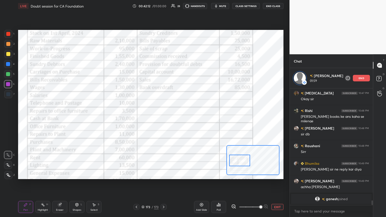
click at [382, 76] on icon at bounding box center [379, 79] width 9 height 9
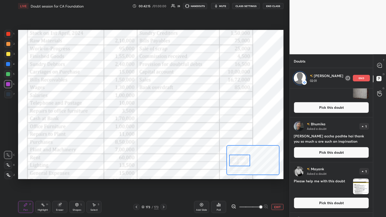
scroll to position [526, 0]
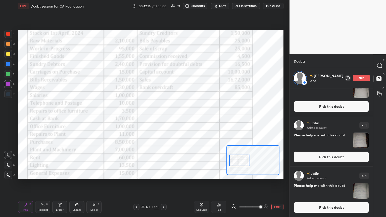
click at [360, 174] on img "grid" at bounding box center [361, 191] width 16 height 16
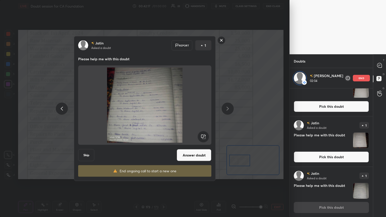
click at [359, 138] on img "grid" at bounding box center [361, 141] width 16 height 16
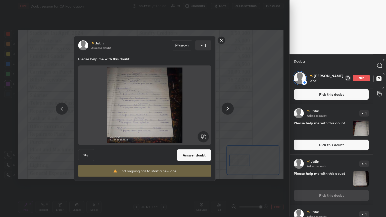
scroll to position [489, 0]
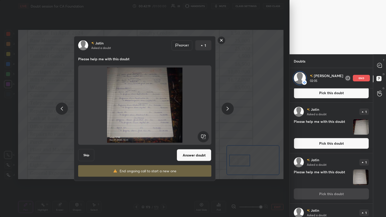
click at [359, 125] on img "grid" at bounding box center [361, 127] width 16 height 16
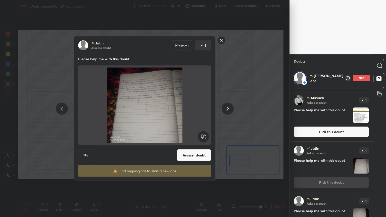
scroll to position [446, 0]
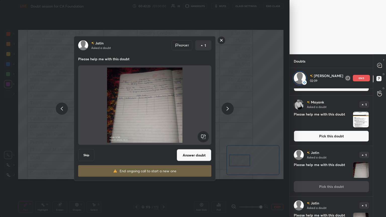
click at [359, 174] on img "grid" at bounding box center [361, 170] width 16 height 16
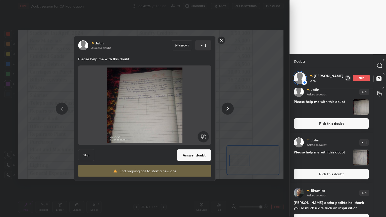
scroll to position [260, 0]
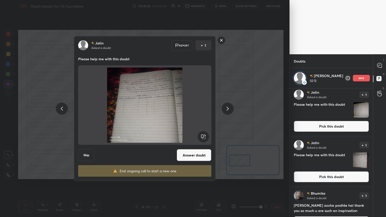
click at [359, 159] on img "grid" at bounding box center [361, 160] width 16 height 16
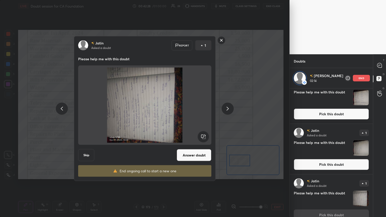
scroll to position [220, 0]
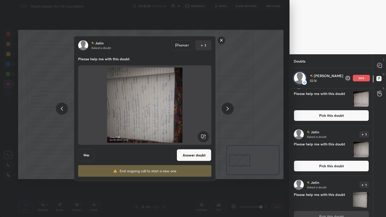
click at [361, 149] on img "grid" at bounding box center [361, 150] width 16 height 16
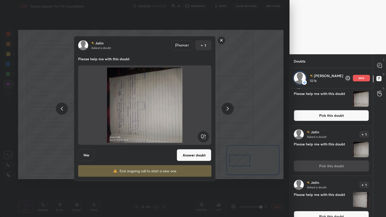
click at [207, 138] on rect at bounding box center [202, 136] width 11 height 11
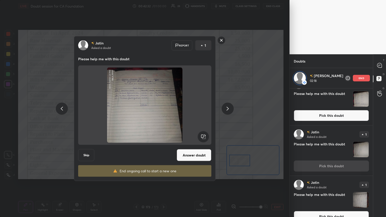
scroll to position [218, 0]
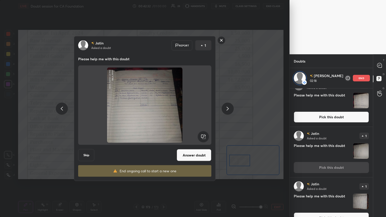
click at [362, 152] on img "grid" at bounding box center [361, 151] width 16 height 16
click at [360, 97] on img "grid" at bounding box center [361, 101] width 16 height 16
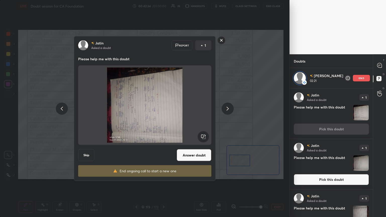
click at [204, 139] on rect at bounding box center [202, 136] width 11 height 11
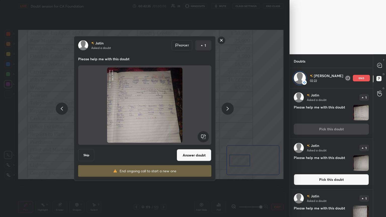
click at [194, 153] on button "Answer doubt" at bounding box center [194, 155] width 35 height 12
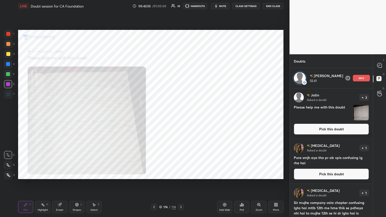
click at [259, 174] on div "Zoom" at bounding box center [258, 210] width 7 height 3
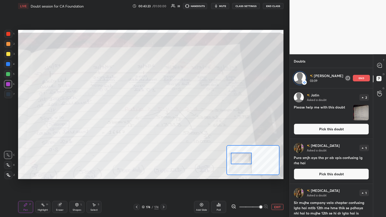
click at [378, 63] on icon at bounding box center [379, 65] width 5 height 5
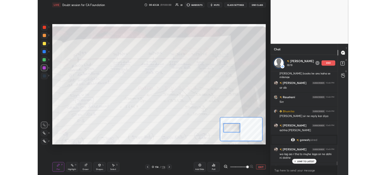
scroll to position [2812, 0]
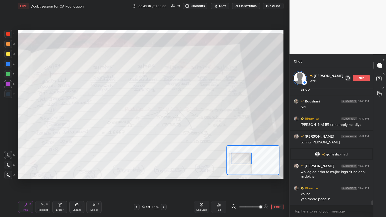
click at [277, 174] on button "EXIT" at bounding box center [277, 207] width 12 height 6
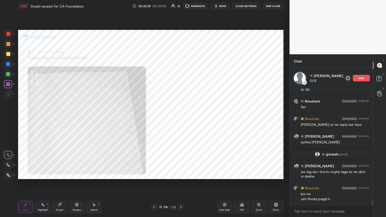
click at [277, 174] on div "More" at bounding box center [275, 207] width 15 height 12
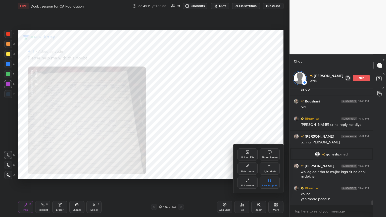
click at [251, 157] on div "Upload File" at bounding box center [247, 157] width 13 height 3
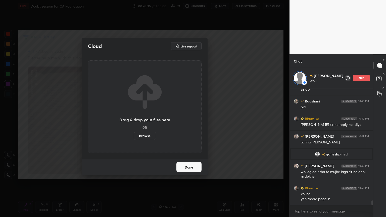
click at [151, 138] on label "Browse" at bounding box center [145, 136] width 22 height 8
click at [134, 138] on input "Browse" at bounding box center [134, 136] width 0 height 8
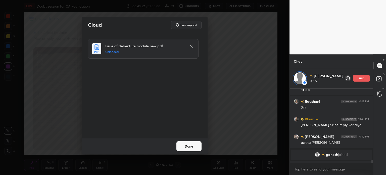
click at [181, 146] on button "Done" at bounding box center [188, 146] width 25 height 10
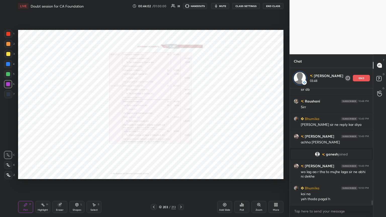
scroll to position [2830, 0]
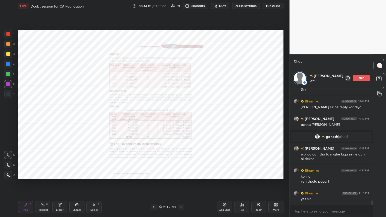
click at [259, 174] on icon at bounding box center [258, 204] width 3 height 3
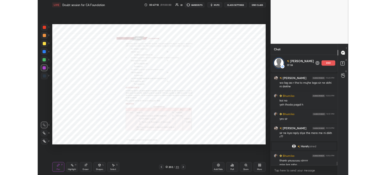
scroll to position [2827, 0]
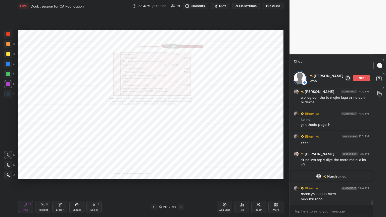
click at [277, 174] on div "More" at bounding box center [276, 210] width 6 height 3
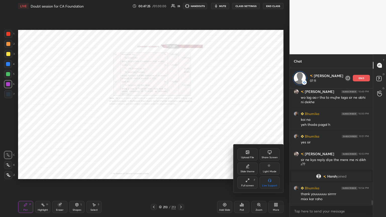
click at [251, 160] on div "Upload File" at bounding box center [247, 154] width 20 height 12
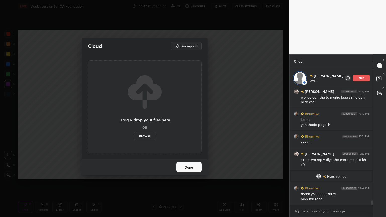
click at [152, 136] on label "Browse" at bounding box center [145, 136] width 22 height 8
click at [134, 136] on input "Browse" at bounding box center [134, 136] width 0 height 8
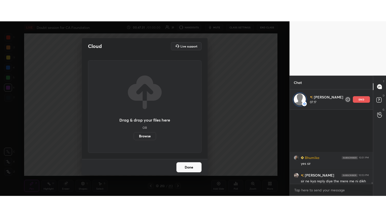
scroll to position [2886, 0]
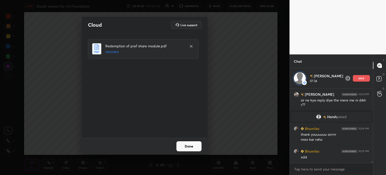
click at [190, 144] on button "Done" at bounding box center [188, 146] width 25 height 10
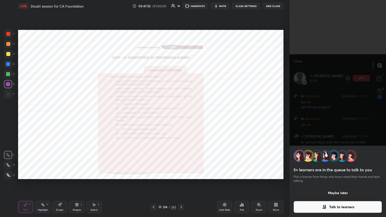
scroll to position [2862, 0]
click at [346, 174] on button "Talk to learners" at bounding box center [337, 207] width 88 height 12
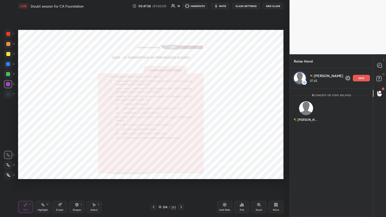
click at [382, 68] on div at bounding box center [379, 65] width 10 height 9
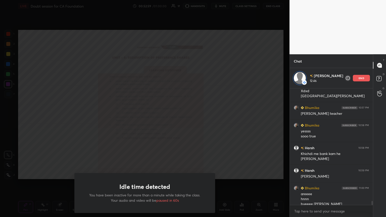
scroll to position [3213, 0]
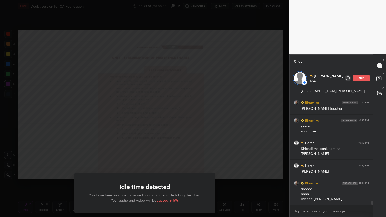
click at [229, 135] on div "Idle time detected You have been inactive for more than a minute while taking t…" at bounding box center [144, 108] width 289 height 217
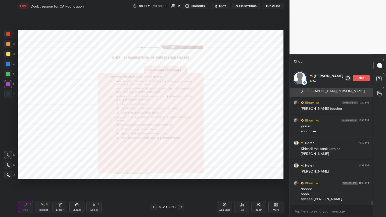
click at [364, 76] on div "end" at bounding box center [361, 78] width 17 height 7
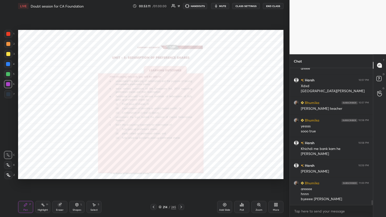
scroll to position [3193, 0]
click at [380, 94] on icon at bounding box center [379, 94] width 5 height 6
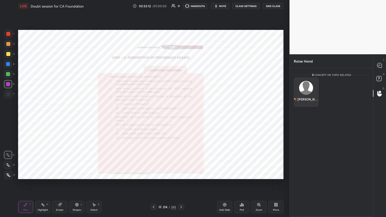
click at [310, 85] on img "grid" at bounding box center [306, 88] width 14 height 14
click at [310, 101] on button "INVITE" at bounding box center [306, 102] width 20 height 7
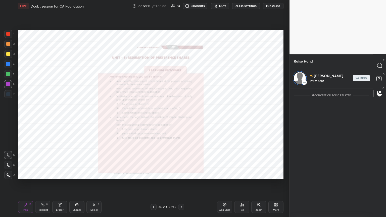
scroll to position [127, 82]
click at [378, 61] on div at bounding box center [379, 65] width 10 height 9
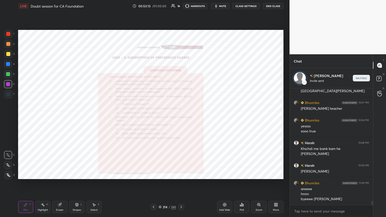
click at [378, 79] on rect at bounding box center [378, 78] width 5 height 5
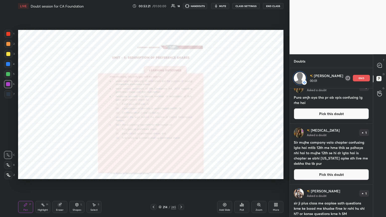
scroll to position [0, 0]
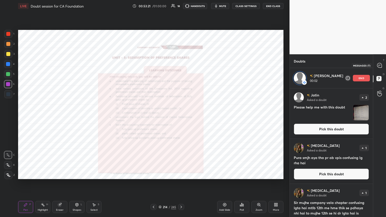
click at [376, 64] on div at bounding box center [379, 65] width 10 height 9
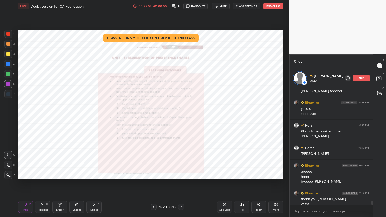
scroll to position [3329, 0]
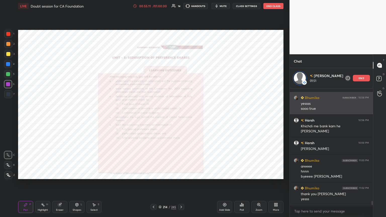
click at [362, 77] on p "end" at bounding box center [361, 78] width 6 height 3
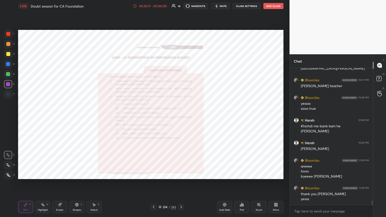
scroll to position [3309, 0]
click at [379, 92] on circle at bounding box center [380, 92] width 2 height 2
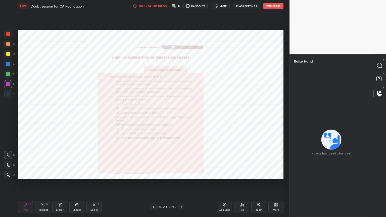
click at [377, 63] on icon at bounding box center [379, 65] width 5 height 5
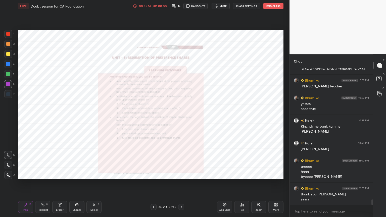
scroll to position [3327, 0]
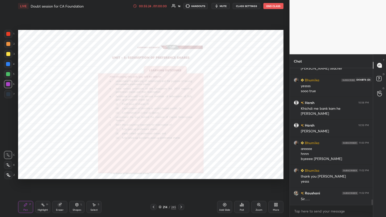
click at [378, 79] on rect at bounding box center [378, 78] width 5 height 5
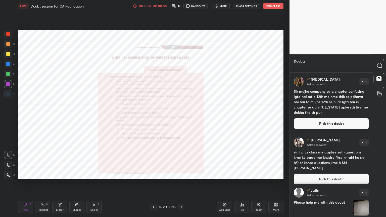
scroll to position [0, 0]
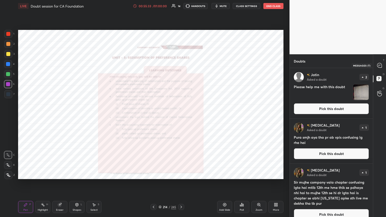
click at [378, 65] on icon at bounding box center [379, 65] width 5 height 5
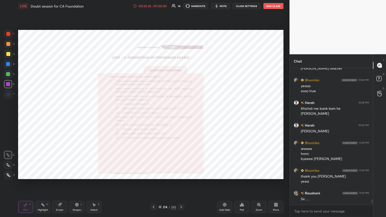
scroll to position [3344, 0]
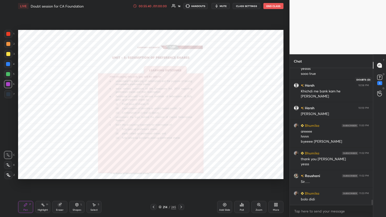
click at [375, 80] on div "1" at bounding box center [379, 79] width 10 height 9
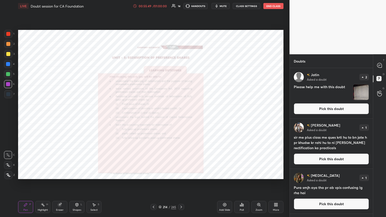
click at [380, 64] on icon at bounding box center [379, 65] width 5 height 5
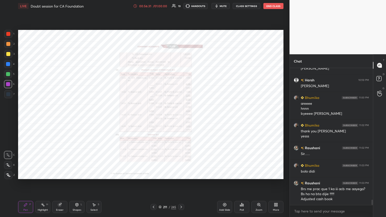
scroll to position [3389, 0]
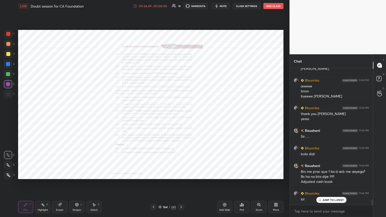
click at [259, 174] on div "Zoom" at bounding box center [258, 210] width 7 height 3
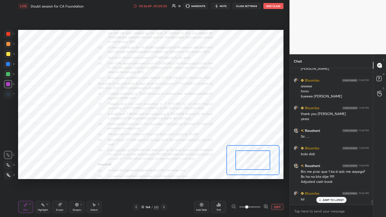
click at [248, 174] on span at bounding box center [246, 206] width 3 height 3
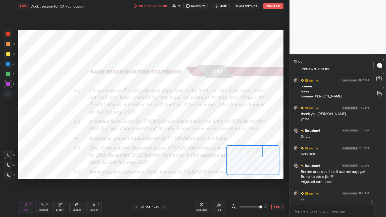
scroll to position [3407, 0]
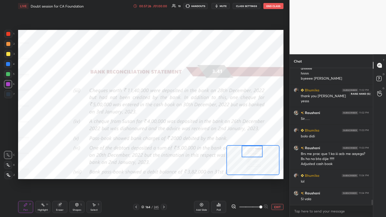
click at [380, 90] on div at bounding box center [379, 93] width 10 height 9
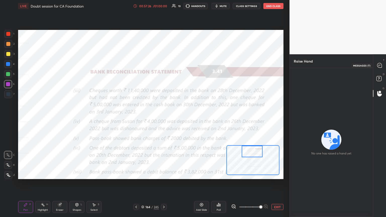
click at [377, 64] on icon at bounding box center [379, 65] width 5 height 5
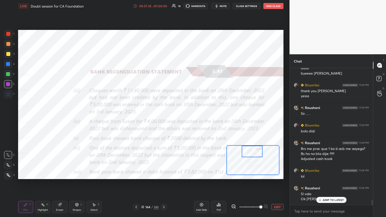
scroll to position [3429, 0]
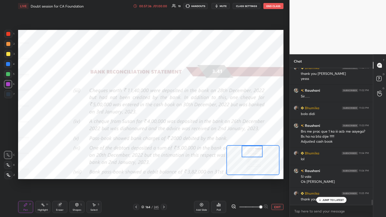
click at [272, 7] on button "End Class" at bounding box center [273, 6] width 20 height 6
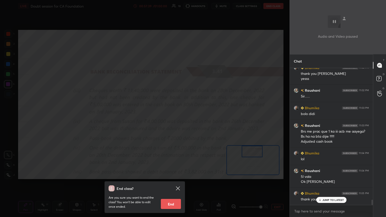
click at [175, 174] on button "End" at bounding box center [171, 204] width 20 height 10
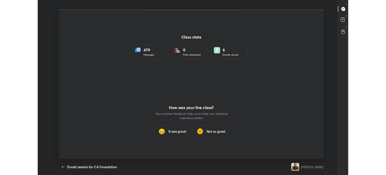
scroll to position [24970, 24731]
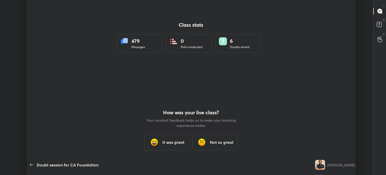
type textarea "x"
